Goal: Communication & Community: Answer question/provide support

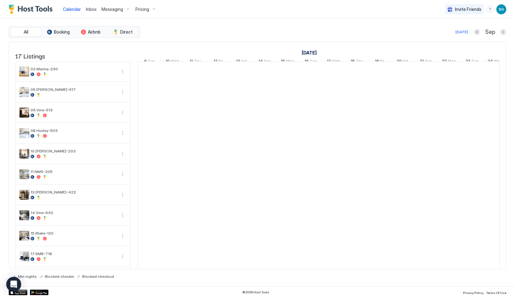
scroll to position [0, 346]
click at [91, 8] on span "Inbox" at bounding box center [91, 9] width 11 height 5
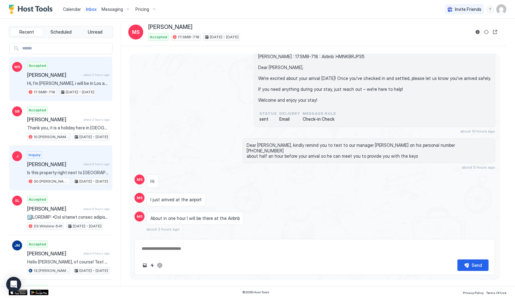
scroll to position [1217, 0]
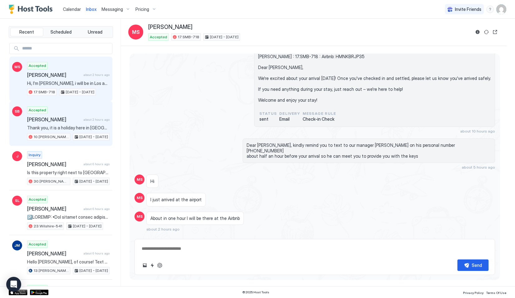
click at [77, 122] on span "[PERSON_NAME]" at bounding box center [54, 119] width 54 height 6
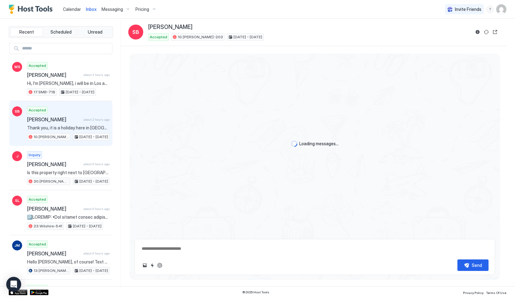
scroll to position [697, 0]
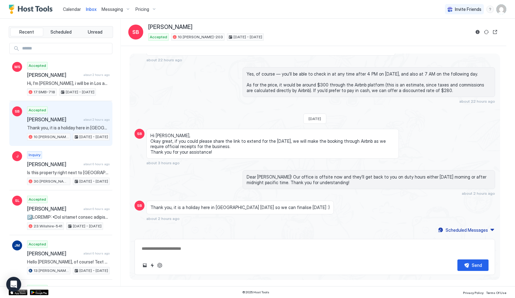
click at [74, 5] on div "Calendar" at bounding box center [71, 9] width 23 height 12
click at [69, 7] on span "Calendar" at bounding box center [72, 9] width 18 height 5
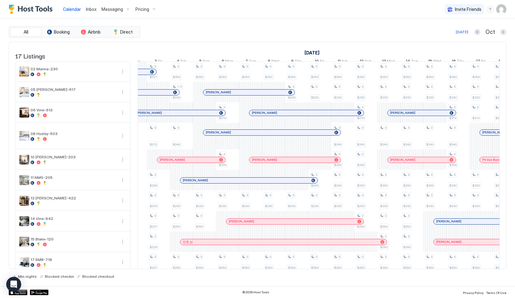
drag, startPoint x: 230, startPoint y: 167, endPoint x: 244, endPoint y: 166, distance: 14.0
click at [244, 166] on tr "2 $160 3 $220 3 $221 3 $254 3 $220 3 $227 3 $186 3 $224 3 $260 3 $170 3 $220 3 …" at bounding box center [261, 239] width 1289 height 355
click at [225, 162] on div "[PERSON_NAME]" at bounding box center [191, 160] width 68 height 4
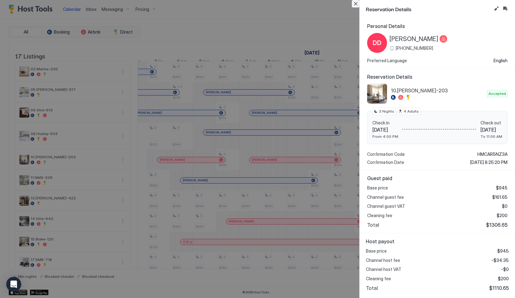
click at [354, 7] on button "Close" at bounding box center [355, 3] width 7 height 7
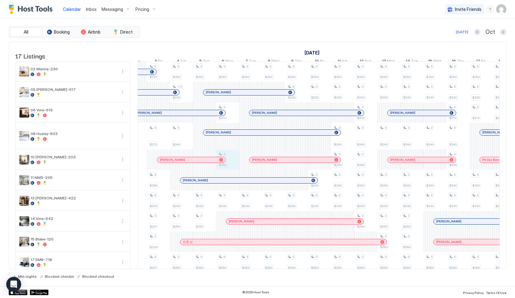
click at [236, 165] on div "2 $160 3 $220 3 $221 3 $254 3 $220 3 $227 3 $186 3 $224 3 $260 3 $170 3 $220 3 …" at bounding box center [261, 239] width 1289 height 355
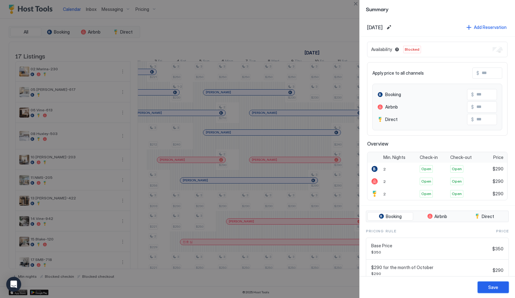
drag, startPoint x: 488, startPoint y: 286, endPoint x: 314, endPoint y: 182, distance: 202.6
click at [314, 196] on div "Summary [DATE] Add Reservation Availability Blocked Apply price to all channels…" at bounding box center [257, 149] width 515 height 298
click at [353, 5] on button "Close" at bounding box center [355, 3] width 7 height 7
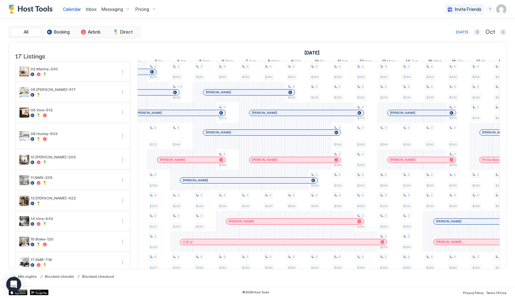
click at [267, 162] on link "[PERSON_NAME]" at bounding box center [295, 160] width 92 height 6
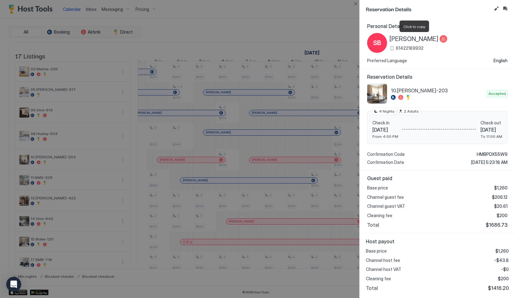
click at [393, 40] on span "[PERSON_NAME]" at bounding box center [413, 39] width 49 height 8
click at [351, 0] on div at bounding box center [257, 149] width 515 height 298
click at [352, 3] on button "Close" at bounding box center [355, 3] width 7 height 7
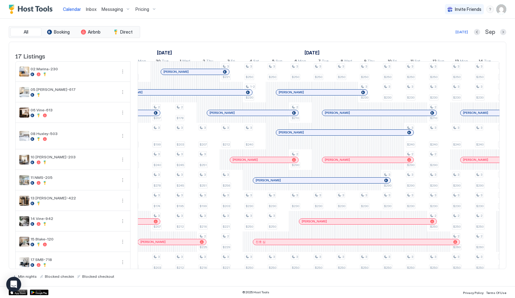
scroll to position [0, 440]
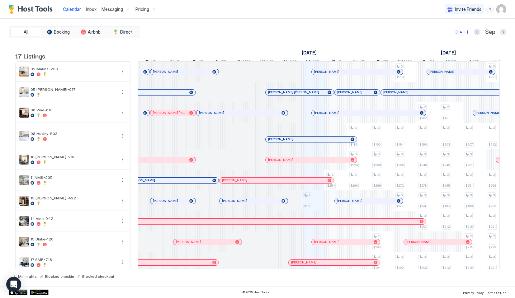
click at [85, 7] on div "Inbox" at bounding box center [91, 9] width 16 height 12
click at [88, 8] on span "Inbox" at bounding box center [91, 9] width 11 height 5
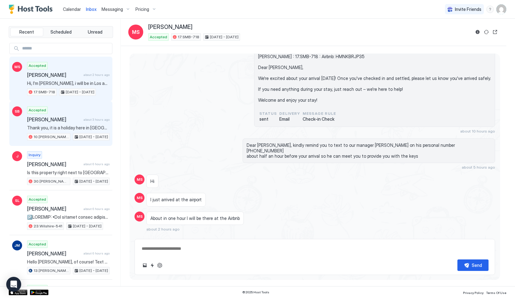
click at [70, 114] on div "Accepted [PERSON_NAME] about 3 hours ago Thank you, it is a holiday here in [GE…" at bounding box center [68, 123] width 82 height 34
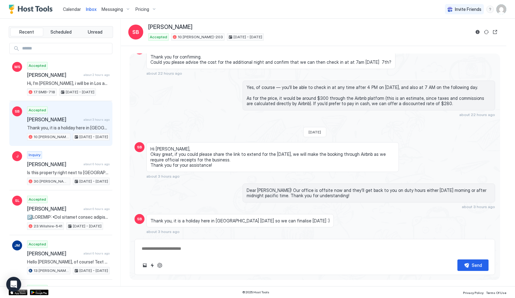
scroll to position [697, 0]
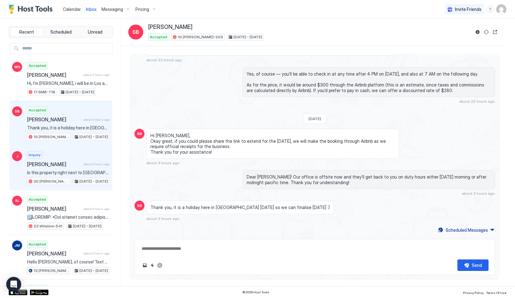
click at [67, 152] on div "Inquiry [PERSON_NAME] about 6 hours ago Is this property right next to [GEOGRAP…" at bounding box center [68, 168] width 82 height 34
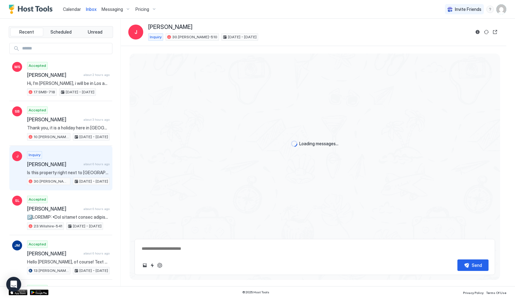
scroll to position [42, 0]
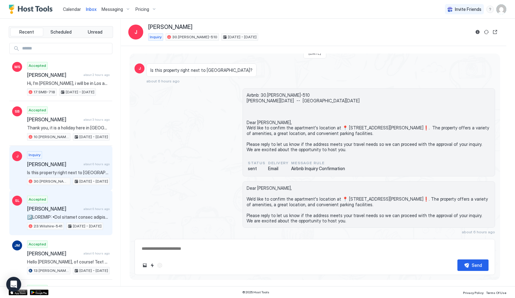
click at [87, 212] on div "[PERSON_NAME] about 6 hours ago" at bounding box center [68, 209] width 82 height 6
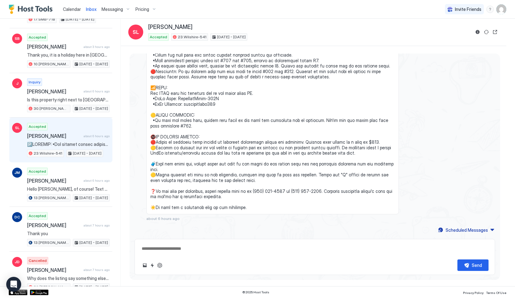
scroll to position [73, 0]
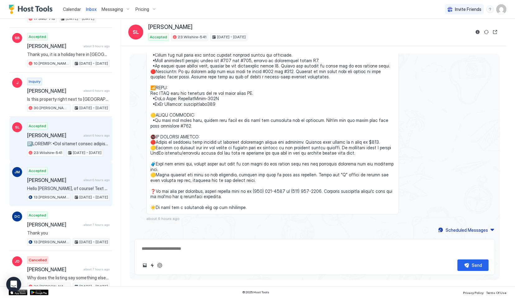
click at [56, 184] on div "Accepted [PERSON_NAME] about 6 hours ago Hello [PERSON_NAME], of course! Text u…" at bounding box center [68, 184] width 82 height 34
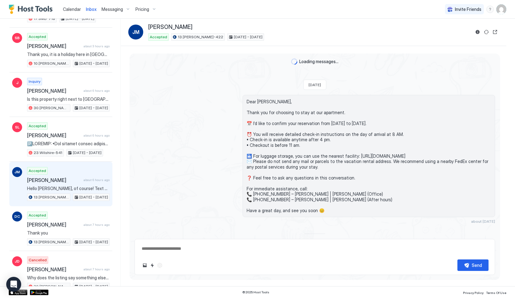
scroll to position [168, 0]
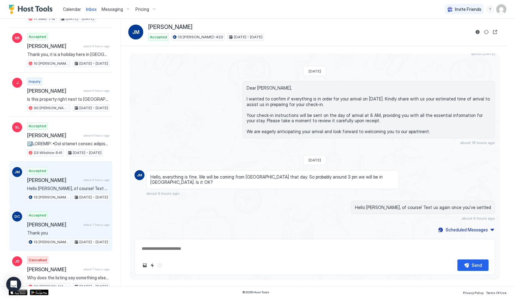
click at [61, 235] on span "Thank you" at bounding box center [68, 233] width 82 height 6
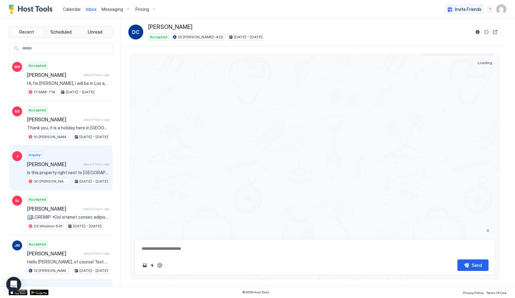
scroll to position [1100, 0]
click at [79, 181] on span "[DATE] - [DATE]" at bounding box center [93, 182] width 29 height 6
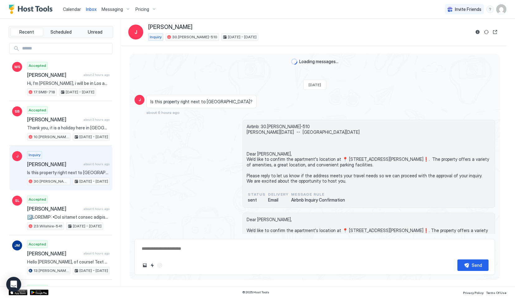
scroll to position [21, 0]
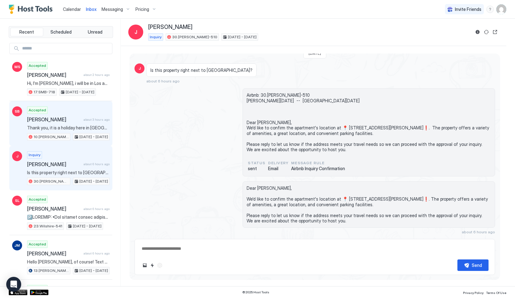
click at [67, 121] on span "[PERSON_NAME]" at bounding box center [54, 119] width 54 height 6
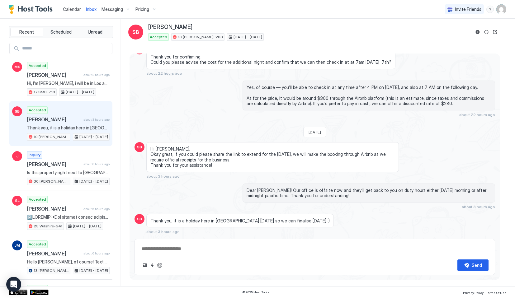
scroll to position [697, 0]
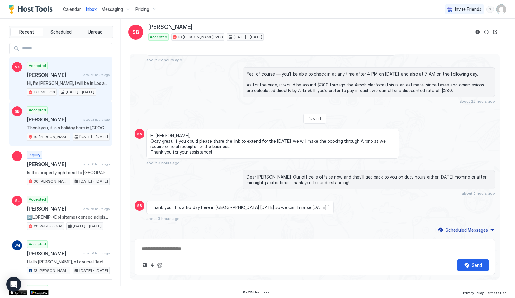
click at [71, 84] on span "Hi, I’m [PERSON_NAME], i will be in Los agentes work my boyfriend for the weeke…" at bounding box center [68, 84] width 82 height 6
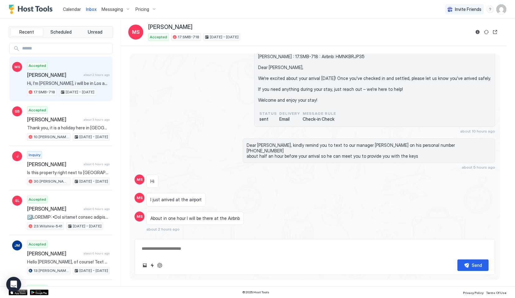
scroll to position [1217, 0]
click at [65, 6] on link "Calendar" at bounding box center [72, 9] width 18 height 7
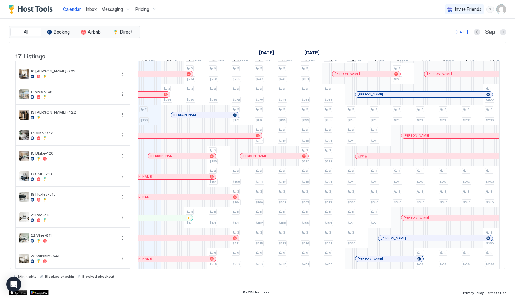
scroll to position [153, 0]
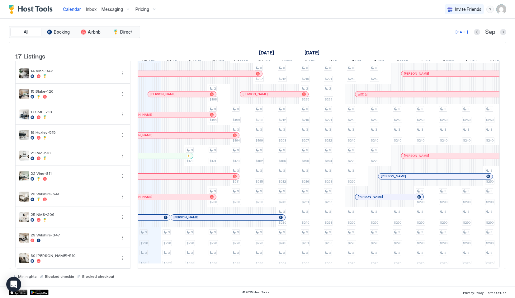
click at [88, 6] on link "Inbox" at bounding box center [91, 9] width 11 height 7
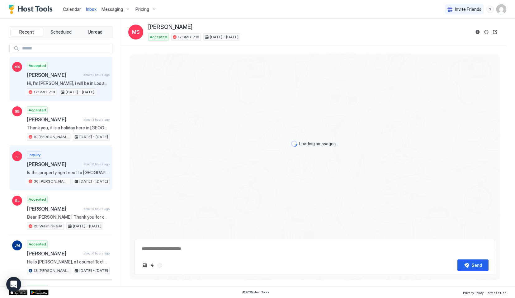
scroll to position [1214, 0]
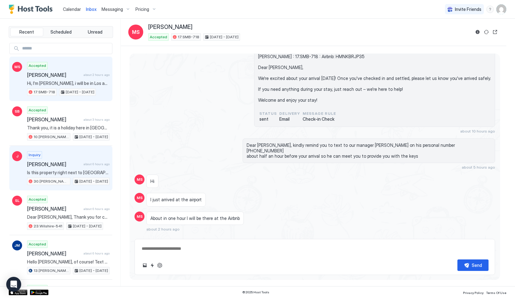
click at [62, 165] on span "[PERSON_NAME]" at bounding box center [54, 164] width 54 height 6
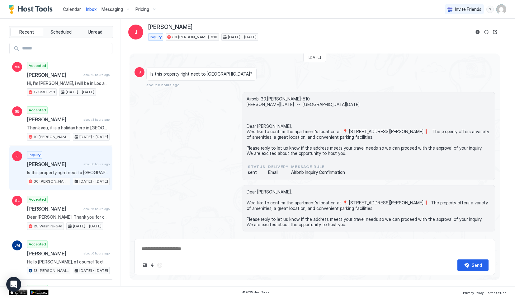
scroll to position [42, 0]
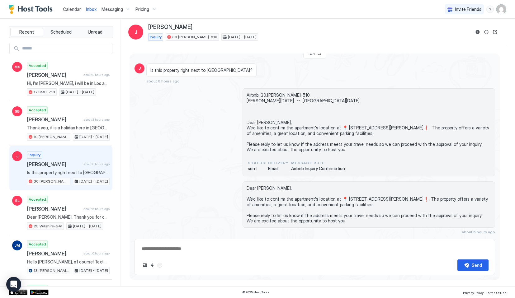
click at [80, 12] on link "Calendar" at bounding box center [72, 9] width 18 height 7
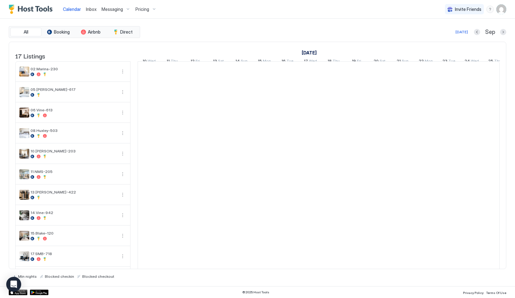
scroll to position [0, 346]
click at [76, 9] on span "Calendar" at bounding box center [72, 9] width 18 height 5
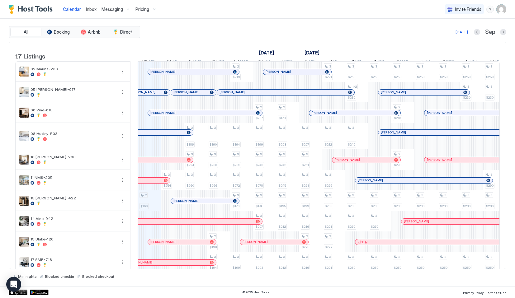
click at [82, 3] on button "Calendar" at bounding box center [71, 9] width 23 height 18
click at [84, 5] on div "Inbox" at bounding box center [91, 9] width 16 height 12
click at [86, 12] on link "Inbox" at bounding box center [91, 9] width 11 height 7
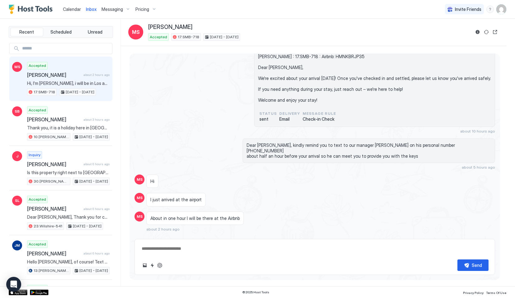
scroll to position [1217, 0]
type textarea "*"
click at [76, 7] on span "Calendar" at bounding box center [72, 9] width 18 height 5
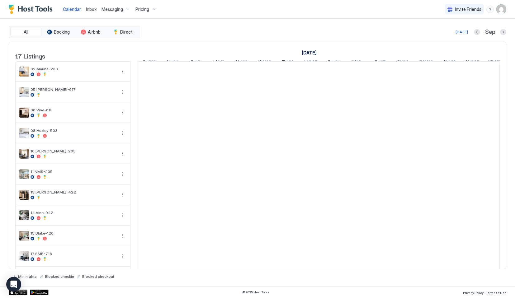
scroll to position [0, 346]
